Goal: Navigation & Orientation: Find specific page/section

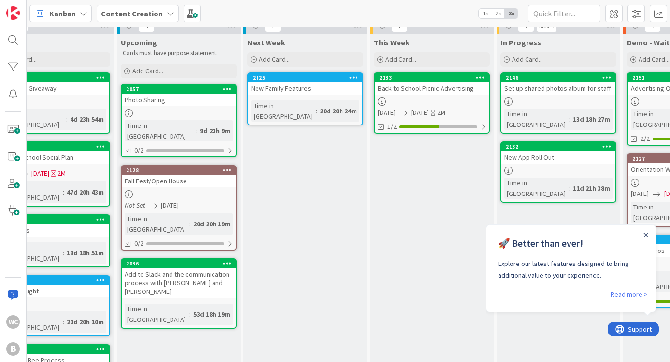
scroll to position [8, 40]
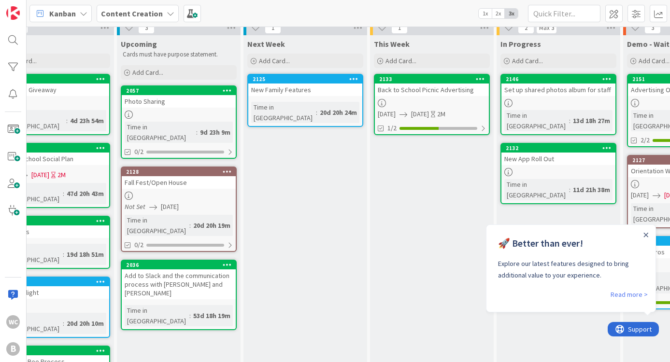
click at [188, 113] on div at bounding box center [179, 115] width 114 height 8
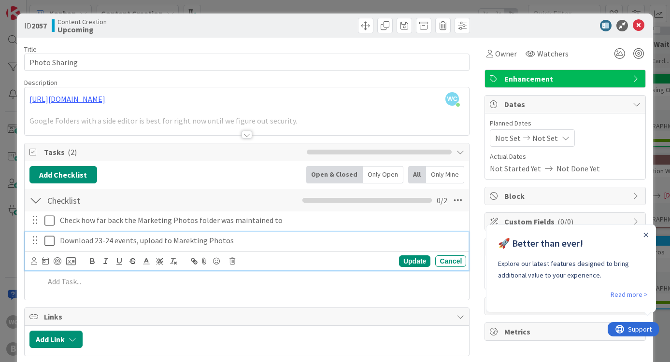
click at [187, 241] on p "Download 23-24 events, upload to Marekting Photos" at bounding box center [261, 240] width 402 height 11
click at [187, 241] on p "Download 23-24 events, upload to Markting Photos" at bounding box center [261, 240] width 402 height 11
click at [233, 192] on div "Checklist Checklist Name 9 / 64 Checklist 0 / 2" at bounding box center [247, 200] width 445 height 22
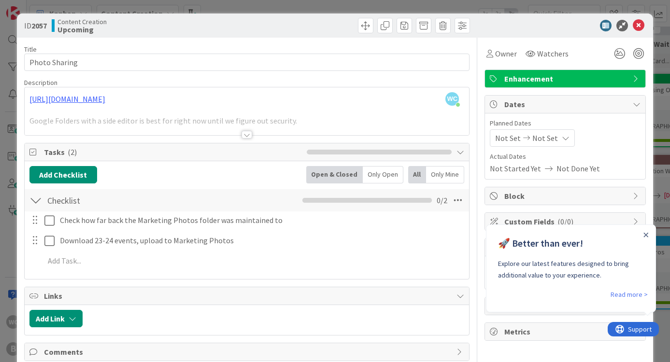
click at [244, 134] on div at bounding box center [246, 135] width 11 height 8
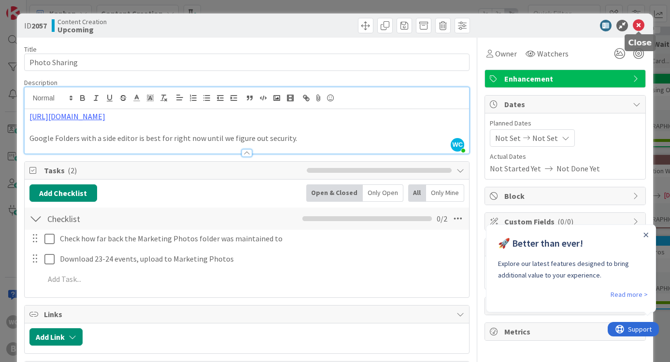
click at [640, 26] on icon at bounding box center [639, 26] width 12 height 12
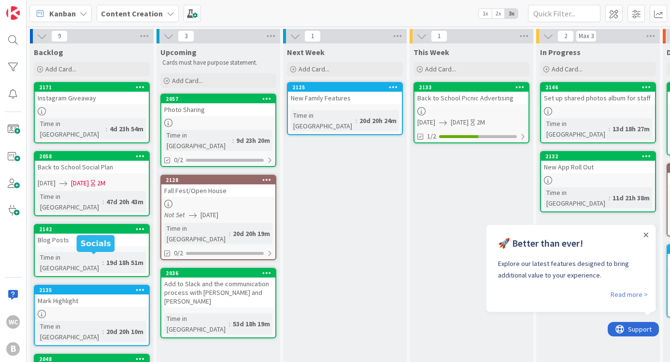
click at [114, 295] on div "Mark Highlight" at bounding box center [92, 301] width 114 height 13
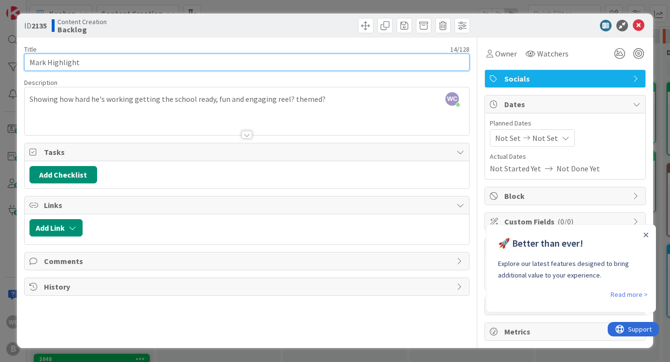
drag, startPoint x: 88, startPoint y: 68, endPoint x: -9, endPoint y: 60, distance: 97.4
click at [0, 60] on html "WC B Kanban Content Creation 1x 2x 3x 9 Backlog Add Card... 2171 Instagram Give…" at bounding box center [335, 181] width 670 height 362
type input "Faculty Spotlight: Mark"
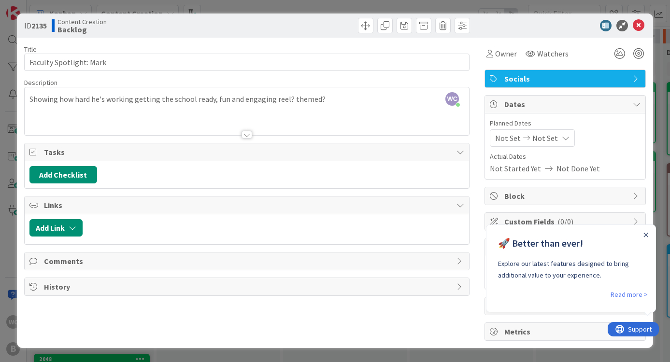
click at [31, 102] on div "WC Willow Covendecker just joined Showing how hard he's working getting the sch…" at bounding box center [247, 111] width 445 height 48
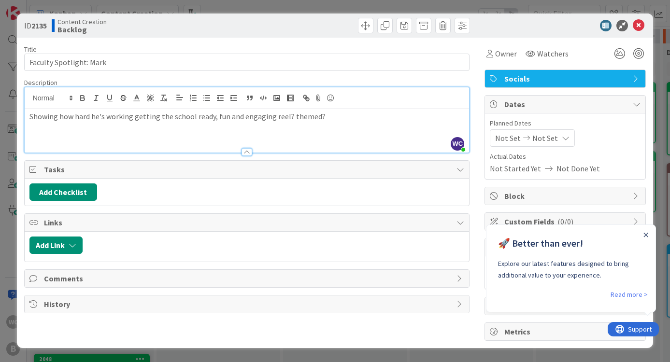
click at [352, 128] on div "Showing how hard he's working getting the school ready, fun and engaging reel? …" at bounding box center [247, 130] width 445 height 43
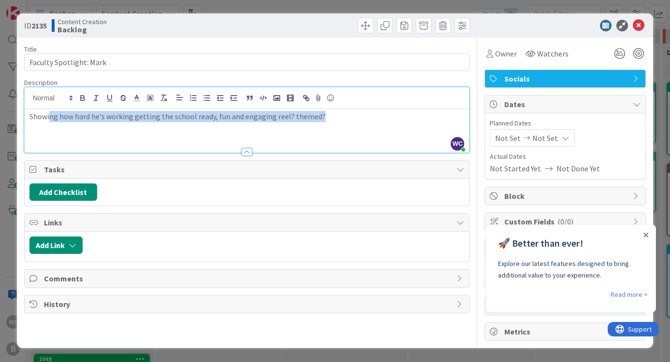
drag, startPoint x: 335, startPoint y: 124, endPoint x: 48, endPoint y: 115, distance: 286.5
click at [48, 115] on div "Showing how hard he's working getting the school ready, fun and engaging reel? …" at bounding box center [247, 130] width 445 height 43
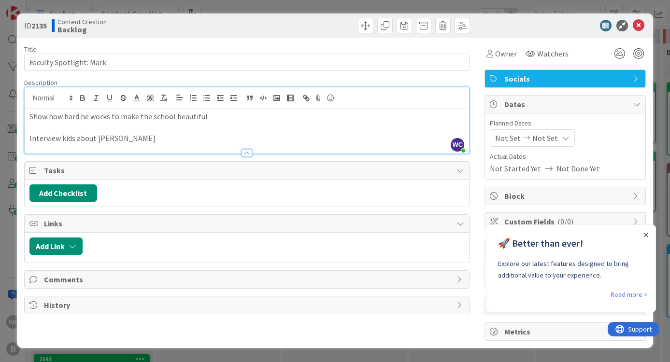
click at [226, 123] on p at bounding box center [246, 127] width 435 height 11
click at [213, 117] on p "Show how hard he works to make the school beautiful" at bounding box center [246, 116] width 435 height 11
click at [666, 206] on div "ID 2135 Content Creation Backlog Title 23 / 128 Faculty Spotlight: Mark Descrip…" at bounding box center [335, 181] width 670 height 362
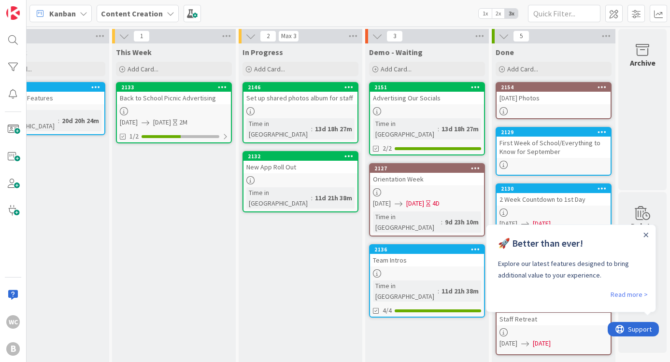
scroll to position [0, 297]
click at [171, 125] on span "[DATE]" at bounding box center [162, 122] width 18 height 10
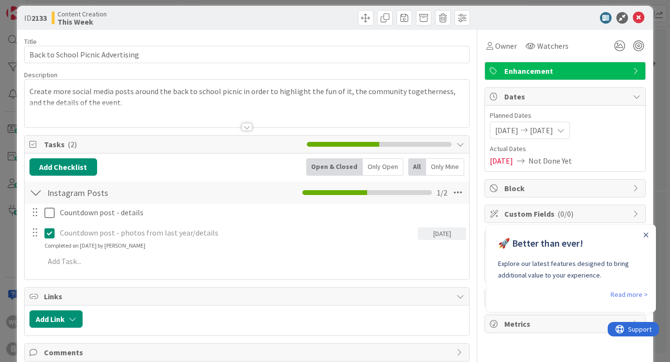
scroll to position [12, 0]
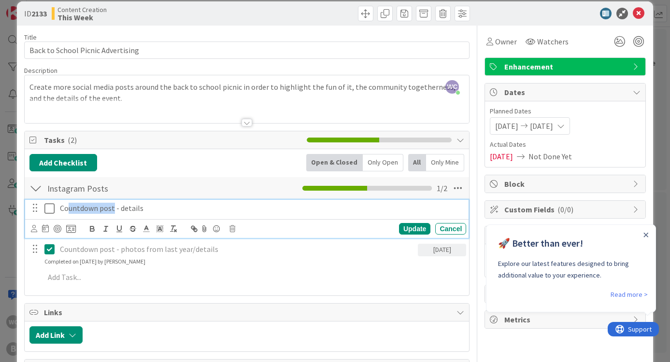
drag, startPoint x: 113, startPoint y: 210, endPoint x: 68, endPoint y: 210, distance: 45.4
click at [68, 210] on p "Countdown post - details" at bounding box center [261, 208] width 402 height 11
click at [64, 210] on p "Countdown post - details" at bounding box center [261, 208] width 402 height 11
click at [183, 210] on p "One week countdown post - details" at bounding box center [261, 208] width 402 height 11
click at [662, 107] on div "ID 2133 Content Creation This Week Title 33 / 128 Back to School Picnic Adverti…" at bounding box center [335, 181] width 670 height 362
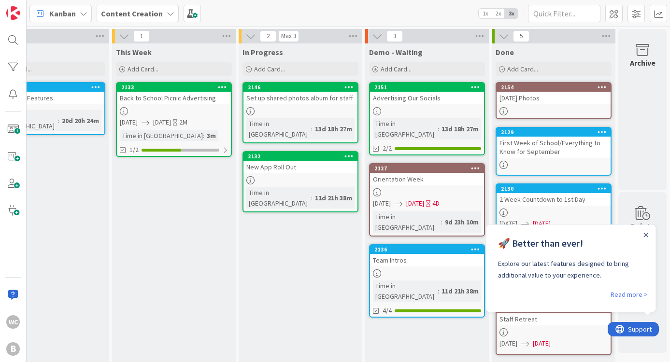
click at [440, 188] on div at bounding box center [427, 192] width 114 height 8
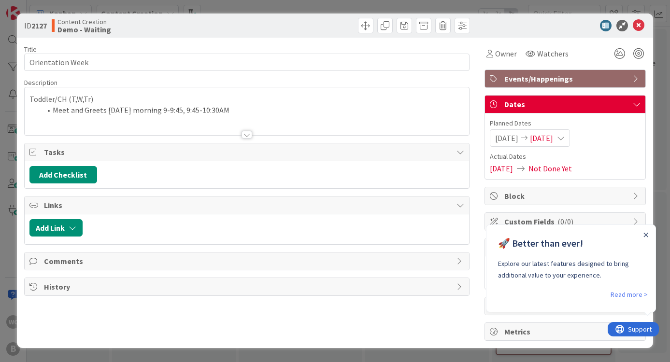
click at [641, 27] on icon at bounding box center [639, 26] width 12 height 12
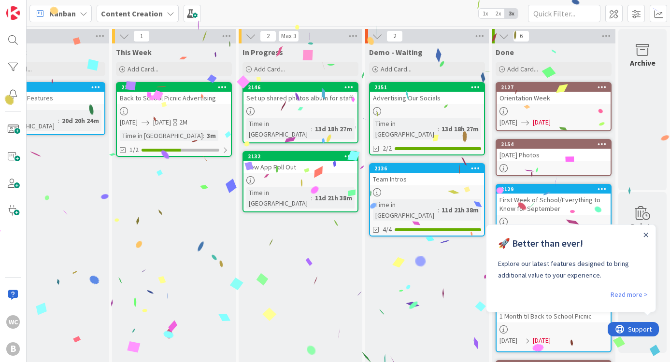
click at [648, 238] on div "Close Announcement" at bounding box center [645, 235] width 5 height 10
